Goal: Transaction & Acquisition: Purchase product/service

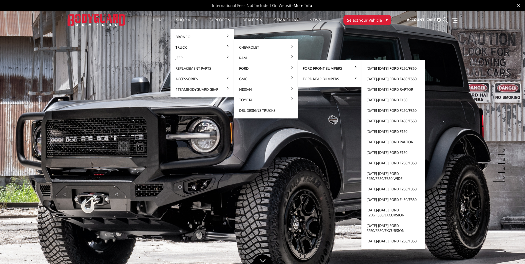
click at [374, 70] on link "[DATE]-[DATE] Ford F250/F350" at bounding box center [393, 68] width 59 height 11
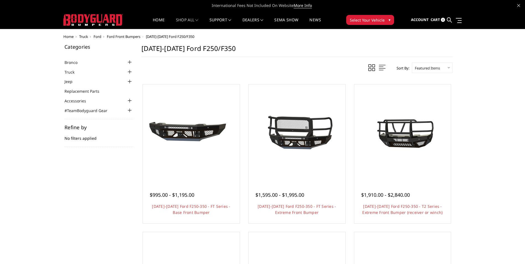
click at [129, 73] on div at bounding box center [130, 72] width 7 height 7
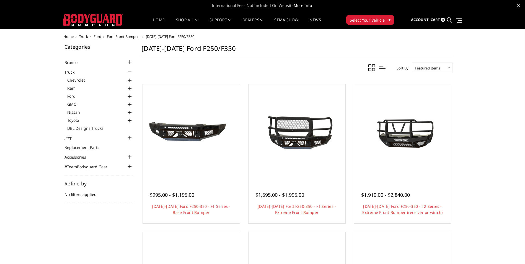
click at [130, 96] on div at bounding box center [130, 96] width 7 height 7
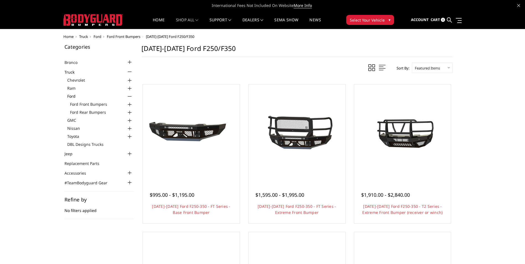
click at [129, 104] on div at bounding box center [130, 104] width 7 height 7
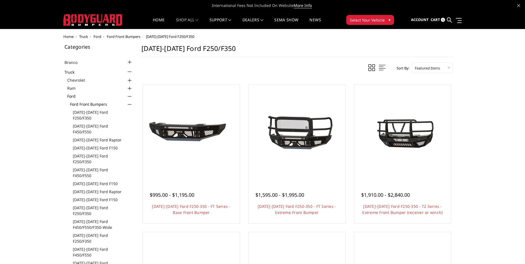
click at [130, 104] on div at bounding box center [130, 104] width 7 height 7
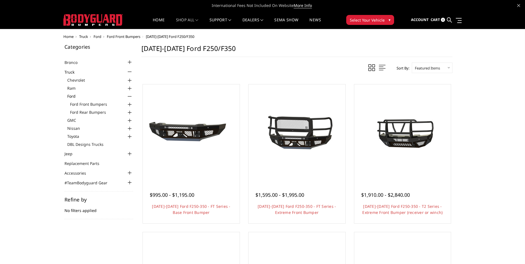
click at [132, 96] on div at bounding box center [130, 96] width 7 height 7
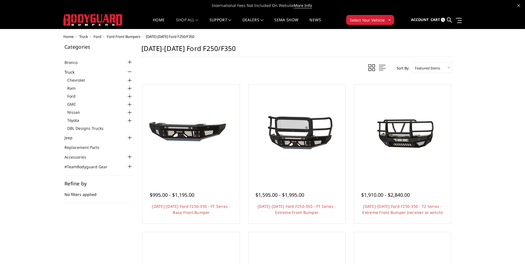
click at [129, 89] on div at bounding box center [130, 88] width 7 height 7
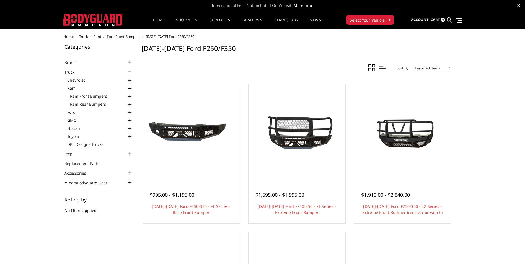
click at [130, 96] on div at bounding box center [130, 96] width 7 height 7
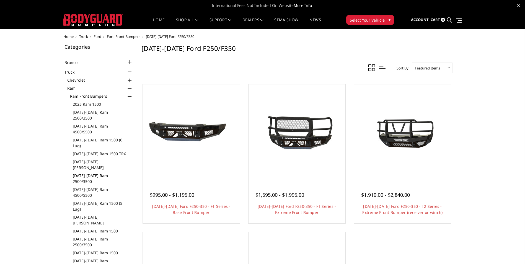
click at [106, 173] on link "[DATE]-[DATE] Ram 2500/3500" at bounding box center [103, 179] width 60 height 12
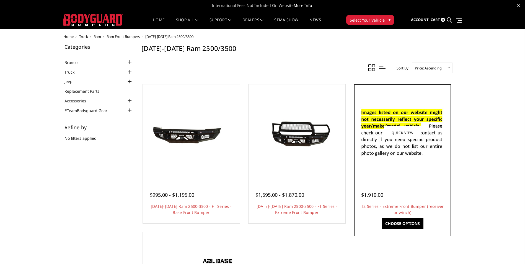
click at [395, 158] on img at bounding box center [402, 133] width 89 height 60
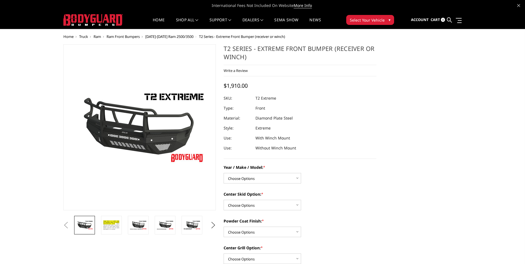
scroll to position [28, 0]
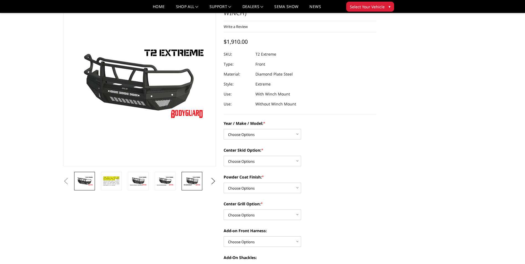
click at [194, 181] on img at bounding box center [191, 181] width 17 height 10
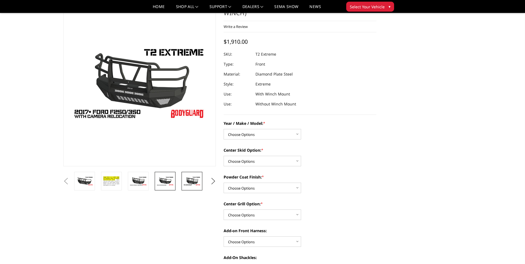
click at [171, 180] on img at bounding box center [164, 181] width 17 height 10
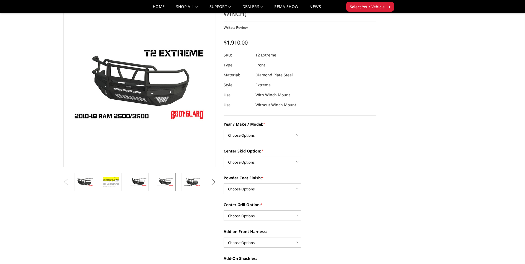
scroll to position [0, 0]
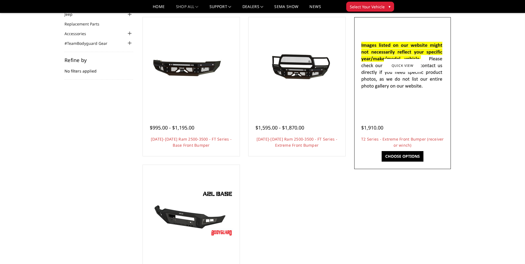
scroll to position [55, 0]
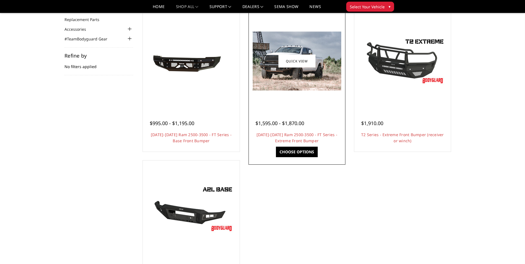
click at [302, 85] on img at bounding box center [297, 61] width 89 height 59
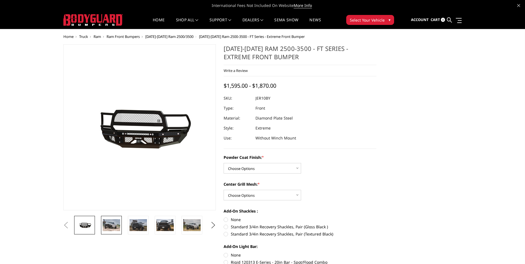
click at [117, 223] on img at bounding box center [111, 225] width 17 height 12
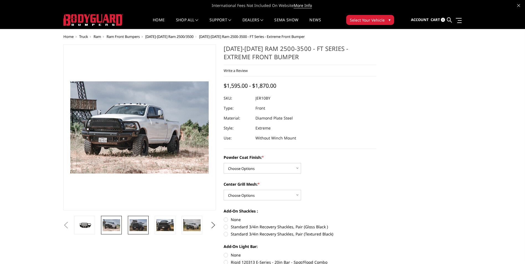
click at [137, 226] on img at bounding box center [138, 225] width 17 height 12
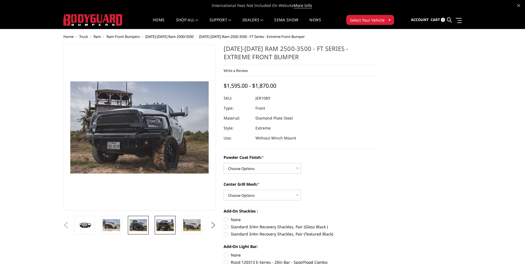
click at [167, 224] on img at bounding box center [164, 225] width 17 height 12
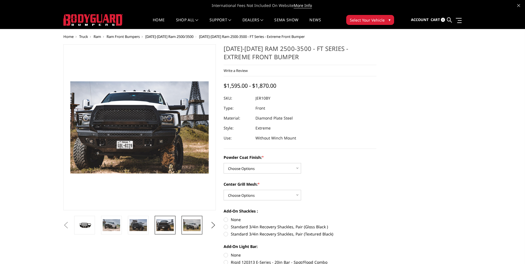
click at [187, 225] on img at bounding box center [191, 225] width 17 height 12
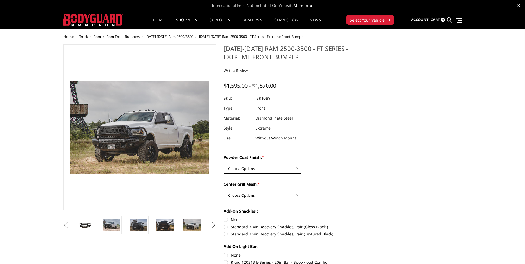
click at [274, 167] on select "Choose Options Bare Metal Gloss Black Powder Coat Textured Black Powder Coat" at bounding box center [263, 168] width 78 height 11
click at [224, 163] on select "Choose Options Bare Metal Gloss Black Powder Coat Textured Black Powder Coat" at bounding box center [263, 168] width 78 height 11
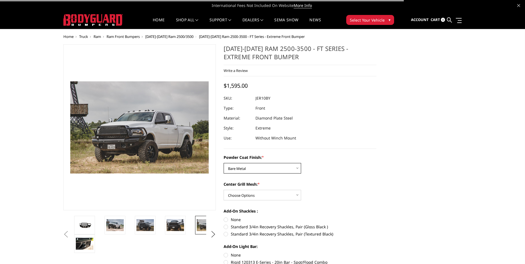
click at [257, 171] on select "Choose Options Bare Metal Gloss Black Powder Coat Textured Black Powder Coat" at bounding box center [263, 168] width 78 height 11
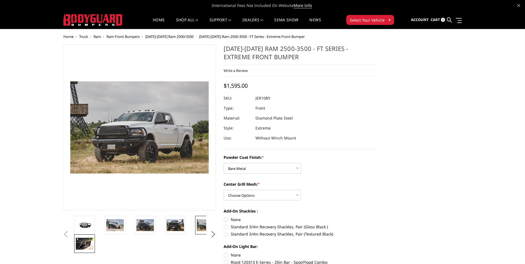
click at [81, 250] on img at bounding box center [84, 244] width 17 height 12
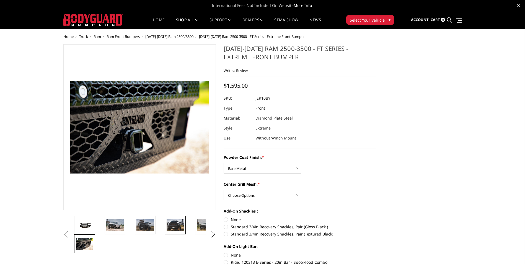
click at [174, 225] on img at bounding box center [175, 225] width 17 height 12
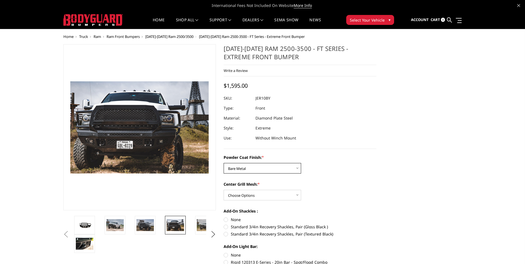
click at [248, 173] on select "Choose Options Bare Metal Gloss Black Powder Coat Textured Black Powder Coat" at bounding box center [263, 168] width 78 height 11
select select "3229"
click at [224, 163] on select "Choose Options Bare Metal Gloss Black Powder Coat Textured Black Powder Coat" at bounding box center [263, 168] width 78 height 11
click at [269, 199] on select "Choose Options WITH Expanded Metal in Center Grill WITHOUT Expanded Metal in Ce…" at bounding box center [263, 195] width 78 height 11
select select "3231"
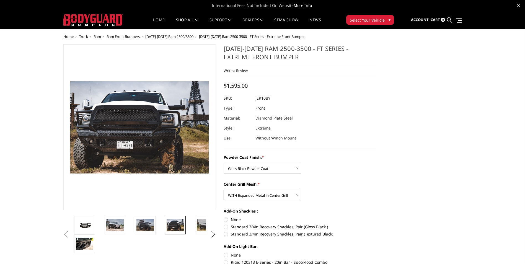
click at [224, 190] on select "Choose Options WITH Expanded Metal in Center Grill WITHOUT Expanded Metal in Ce…" at bounding box center [263, 195] width 78 height 11
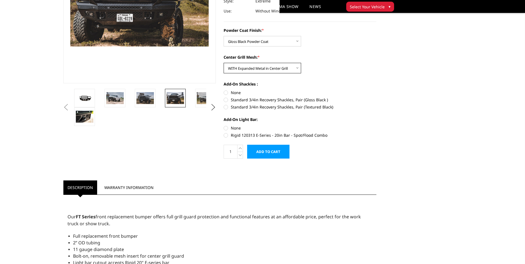
scroll to position [83, 0]
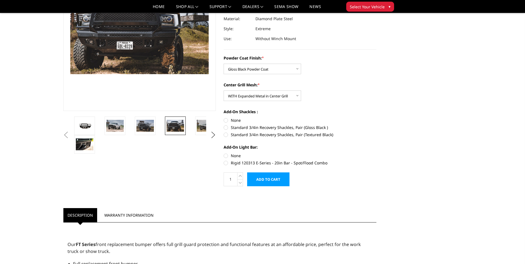
click at [242, 125] on label "Standard 3/4in Recovery Shackles, Pair (Gloss Black )" at bounding box center [300, 128] width 153 height 6
click at [377, 118] on input "Standard 3/4in Recovery Shackles, Pair (Gloss Black )" at bounding box center [377, 117] width 0 height 0
radio input "true"
click at [236, 166] on label "Rigid 120313 E-Series - 20in Bar - Spot/Flood Combo" at bounding box center [300, 163] width 153 height 6
click at [377, 153] on input "Rigid 120313 E-Series - 20in Bar - Spot/Flood Combo" at bounding box center [377, 153] width 0 height 0
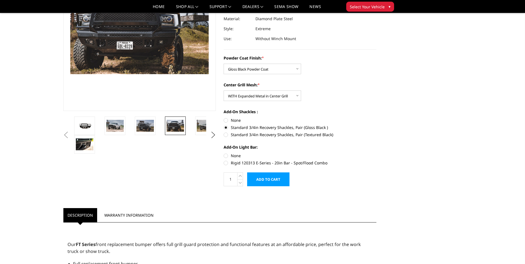
radio input "true"
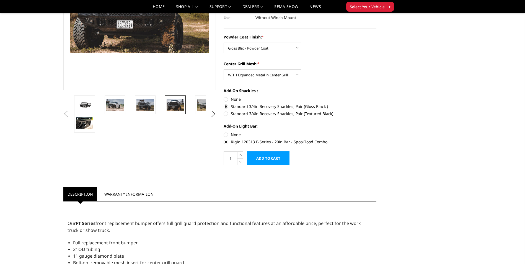
scroll to position [111, 0]
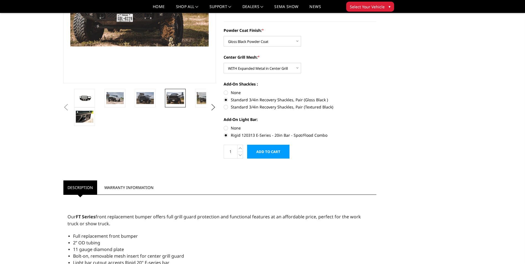
click at [232, 130] on label "None" at bounding box center [300, 128] width 153 height 6
click at [224, 125] on input "None" at bounding box center [224, 125] width 0 height 0
radio input "true"
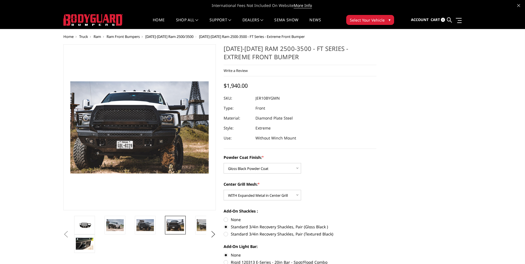
scroll to position [55, 0]
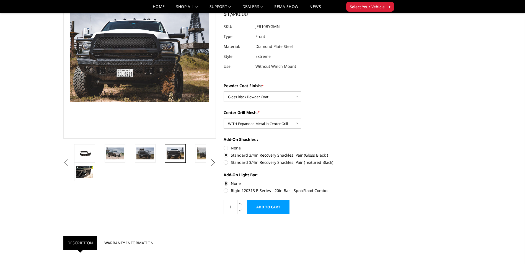
click at [227, 149] on label "None" at bounding box center [300, 148] width 153 height 6
click at [224, 145] on input "None" at bounding box center [224, 145] width 0 height 0
radio input "true"
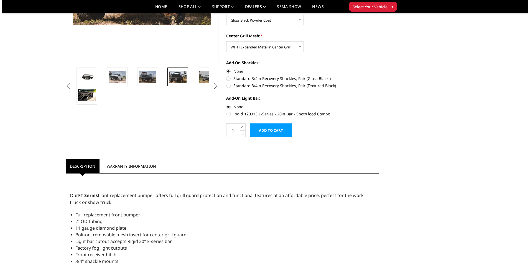
scroll to position [138, 0]
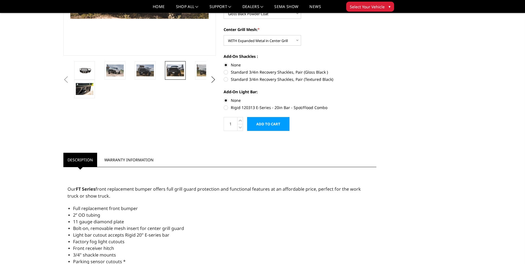
click at [273, 126] on input "Add to Cart" at bounding box center [268, 124] width 42 height 14
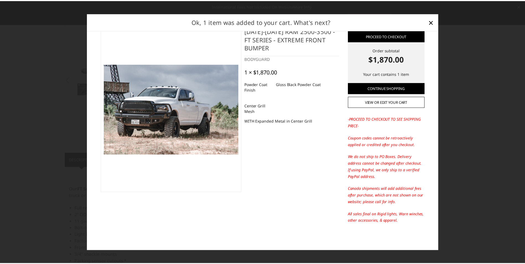
scroll to position [0, 0]
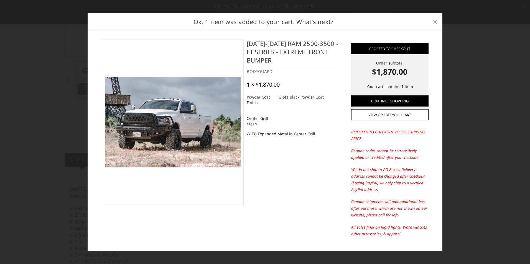
click at [434, 18] on span "×" at bounding box center [434, 22] width 5 height 12
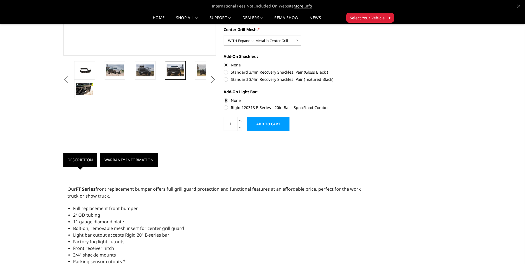
click at [142, 159] on link "Warranty Information" at bounding box center [129, 160] width 58 height 14
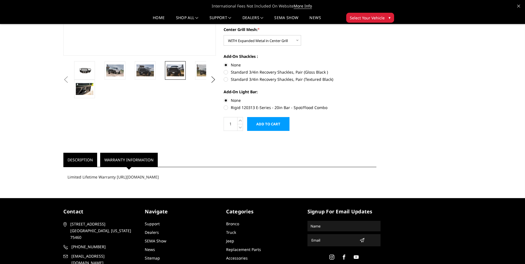
drag, startPoint x: 72, startPoint y: 158, endPoint x: 87, endPoint y: 153, distance: 16.3
click at [73, 158] on link "Description" at bounding box center [80, 160] width 34 height 14
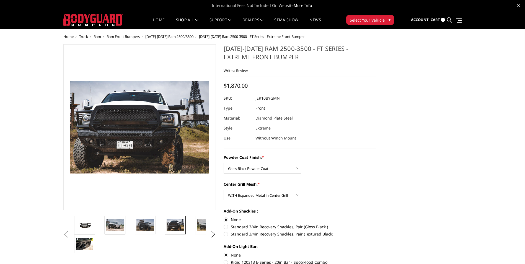
click at [115, 224] on img at bounding box center [114, 225] width 17 height 12
